Goal: Task Accomplishment & Management: Manage account settings

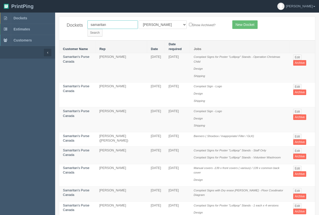
drag, startPoint x: 112, startPoint y: 25, endPoint x: 82, endPoint y: 25, distance: 30.4
click at [82, 25] on div "Dockets samaritan All Users Ali Ali Test 1 Aly Amy Ankit Arif Brandon Dan Franc…" at bounding box center [187, 29] width 256 height 24
type input "kitchen tune up"
click at [103, 29] on input "Search" at bounding box center [95, 33] width 15 height 8
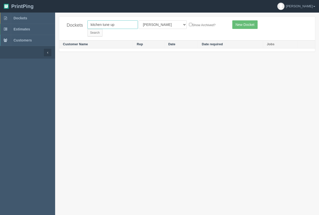
drag, startPoint x: 117, startPoint y: 26, endPoint x: 102, endPoint y: 26, distance: 15.1
click at [102, 26] on input "kitchen tune up" at bounding box center [113, 24] width 50 height 9
type input "kitchen"
click at [88, 29] on input "Search" at bounding box center [95, 33] width 15 height 8
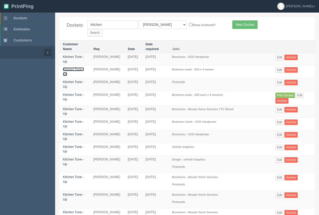
click at [72, 67] on link "Kitchen Tune - Up" at bounding box center [73, 71] width 21 height 9
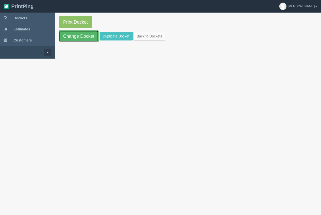
click at [76, 37] on link "Change Docket" at bounding box center [79, 36] width 40 height 12
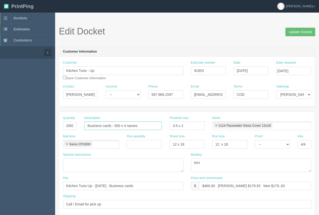
drag, startPoint x: 148, startPoint y: 125, endPoint x: 125, endPoint y: 115, distance: 25.7
click at [128, 120] on div "Description Business cards - 500 x 4 names" at bounding box center [123, 122] width 78 height 15
type input "Business cards - 500 x 4 versions - Google"
click at [308, 29] on input "Update Docket" at bounding box center [301, 32] width 30 height 9
click at [24, 16] on span "Dockets" at bounding box center [21, 18] width 14 height 4
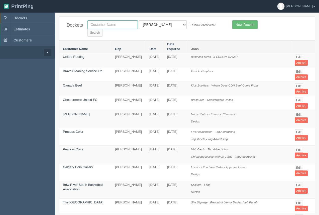
click at [104, 22] on input "text" at bounding box center [113, 24] width 50 height 9
type input "nay"
click at [88, 29] on input "Search" at bounding box center [95, 33] width 15 height 8
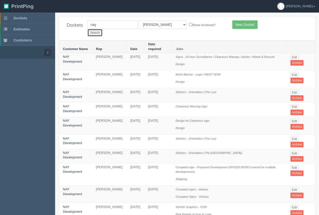
click at [103, 29] on input "Search" at bounding box center [95, 33] width 15 height 8
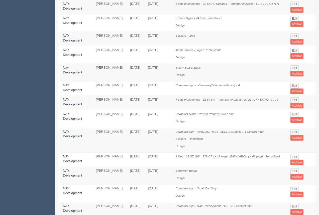
scroll to position [250, 0]
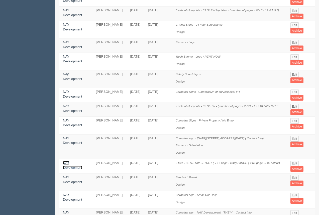
click at [67, 161] on link "NAY Development" at bounding box center [72, 165] width 19 height 9
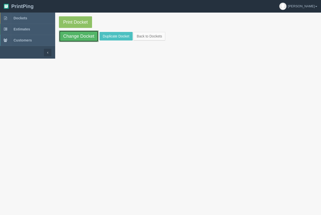
click at [83, 32] on link "Change Docket" at bounding box center [79, 36] width 40 height 12
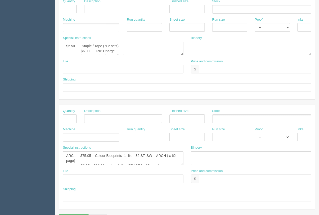
scroll to position [241, 0]
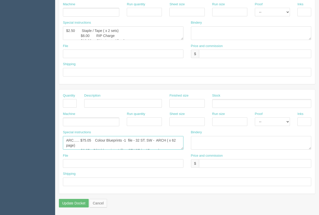
click at [113, 144] on textarea "ARC...... $75.05 Colour Blueprints -1 file - 32 ST. SW - ARCH ( x 62 page) $6.8…" at bounding box center [123, 143] width 121 height 14
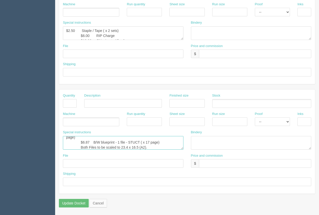
scroll to position [13, 0]
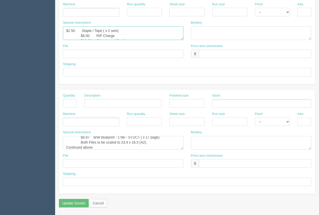
click at [92, 31] on textarea "$2.50 Staple / Tape ( x 2 sets) $6.00 RIP Charge $10.00 Shipping to Allrush" at bounding box center [123, 33] width 121 height 14
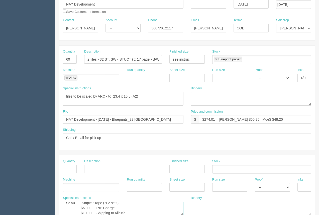
scroll to position [55, 0]
